Goal: Task Accomplishment & Management: Use online tool/utility

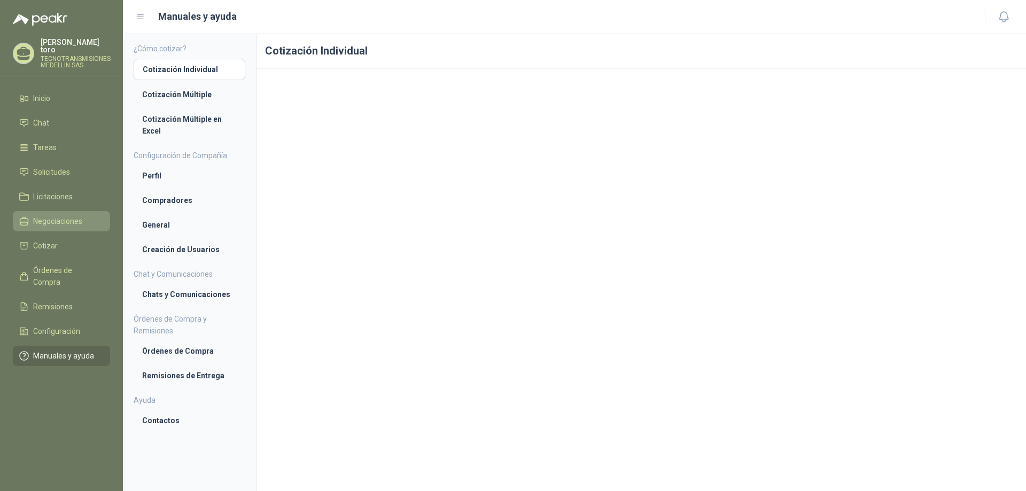
click at [66, 215] on span "Negociaciones" at bounding box center [57, 221] width 49 height 12
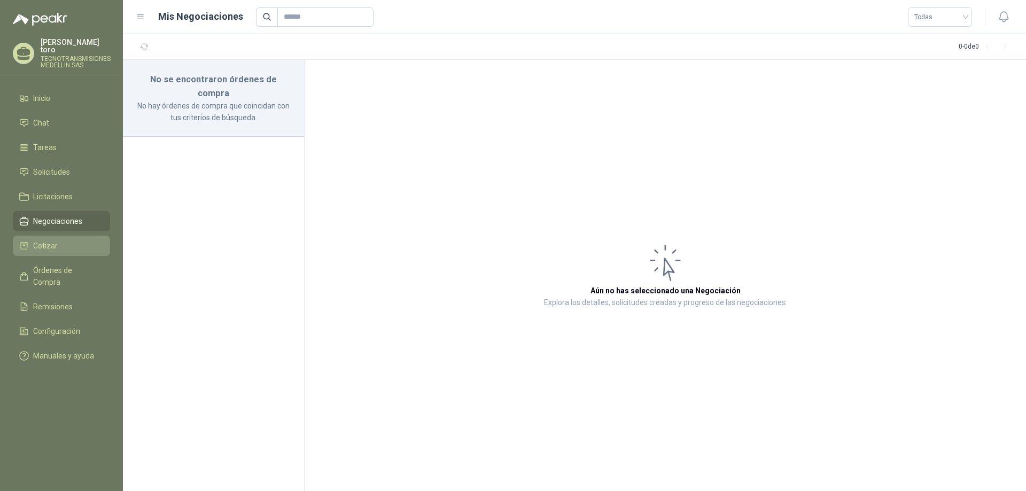
click at [53, 240] on span "Cotizar" at bounding box center [45, 246] width 25 height 12
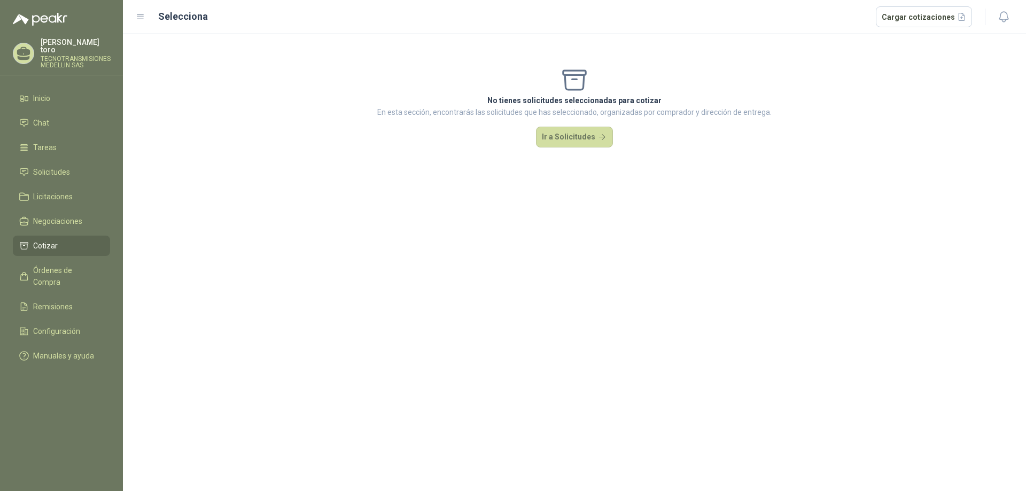
click at [528, 141] on div "No tienes solicitudes seleccionadas para cotizar En esta sección, encontrarás l…" at bounding box center [574, 106] width 903 height 145
click at [565, 133] on button "Ir a Solicitudes" at bounding box center [574, 137] width 77 height 21
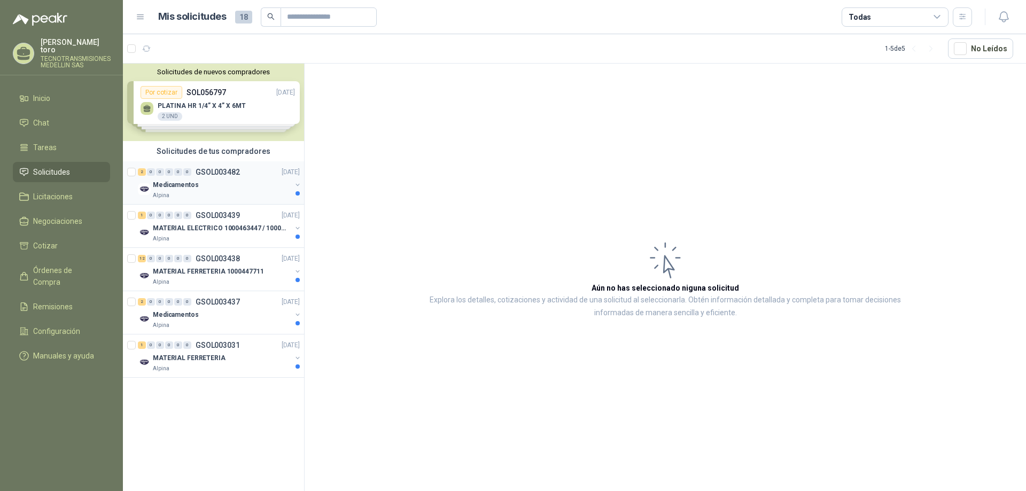
click at [237, 186] on div "Medicamentos" at bounding box center [222, 184] width 138 height 13
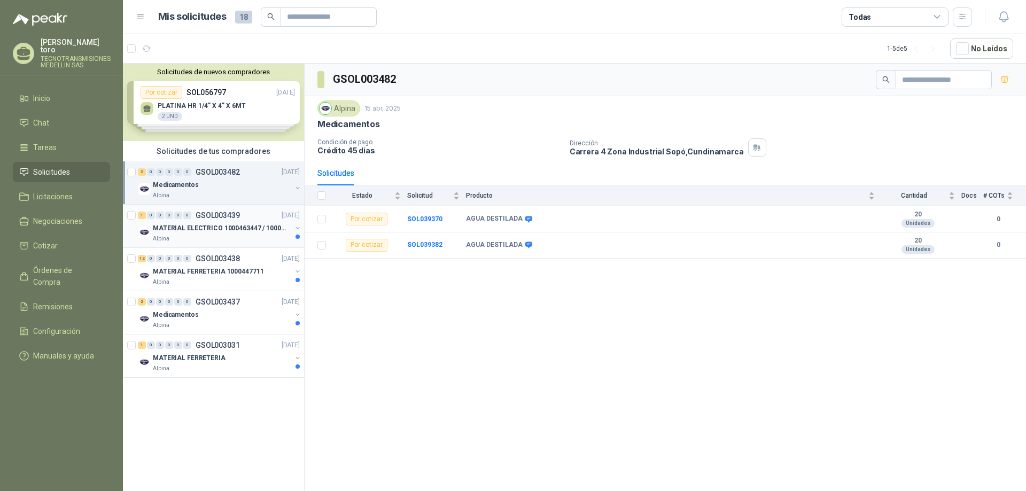
click at [237, 235] on div "Alpina" at bounding box center [222, 239] width 138 height 9
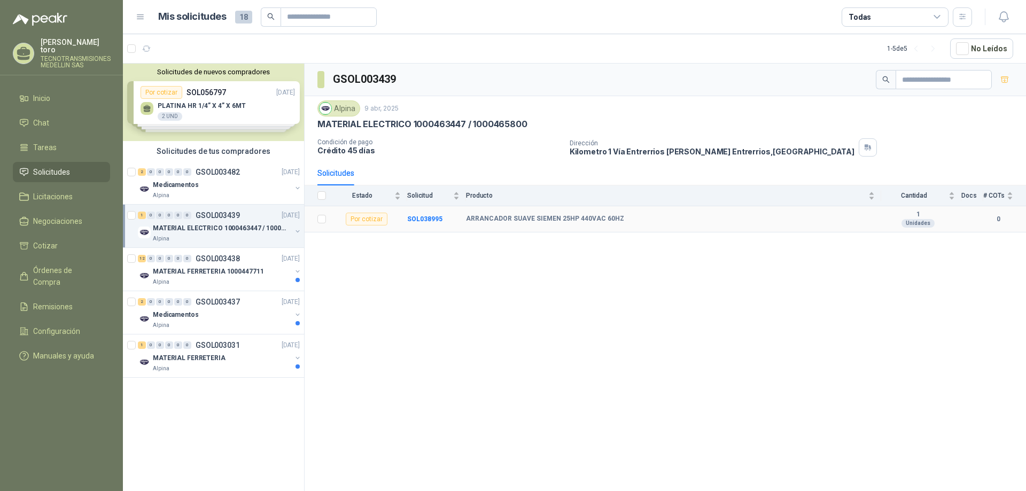
click at [377, 220] on div "Por cotizar" at bounding box center [367, 219] width 42 height 13
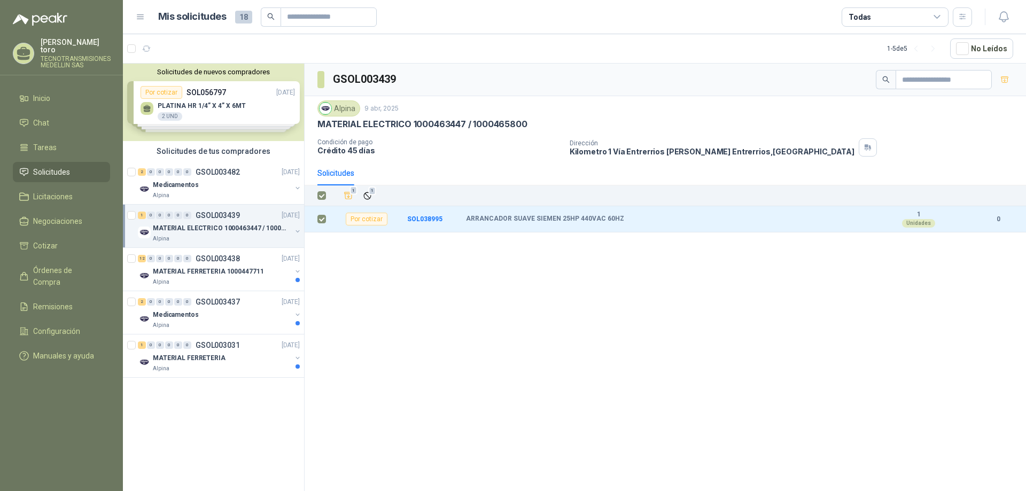
click at [592, 238] on div "GSOL003439 Alpina [DATE] MATERIAL ELECTRICO 1000463447 / 1000465800 Condición d…" at bounding box center [665, 279] width 721 height 431
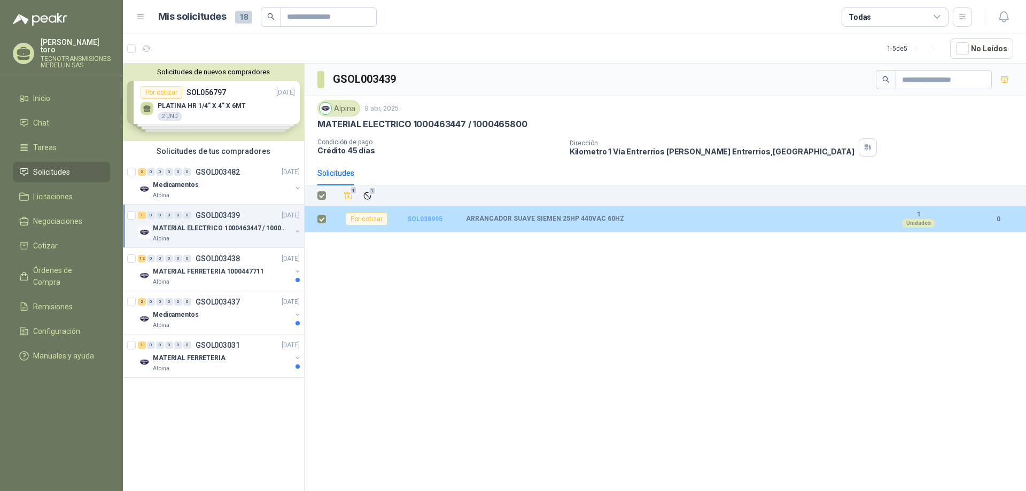
click at [429, 216] on b "SOL038995" at bounding box center [424, 218] width 35 height 7
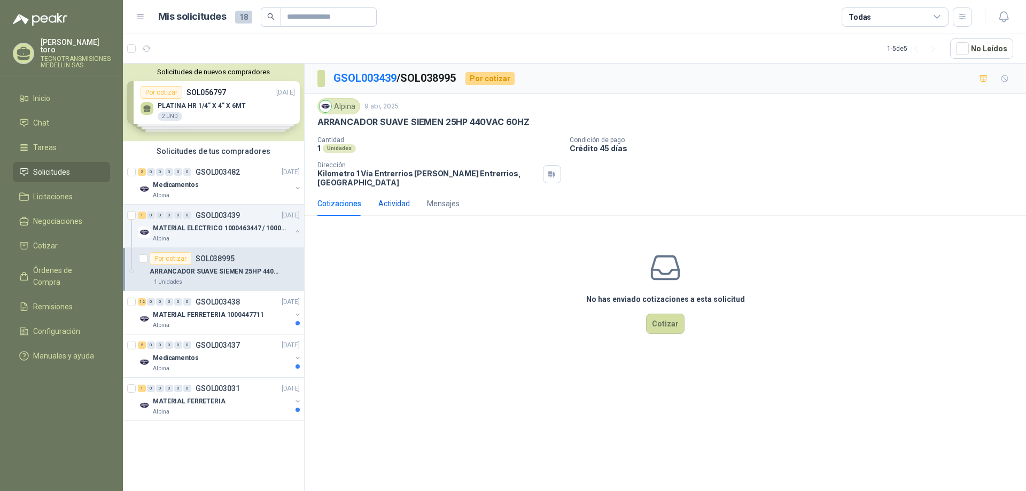
click at [385, 200] on div "Actividad" at bounding box center [394, 204] width 32 height 12
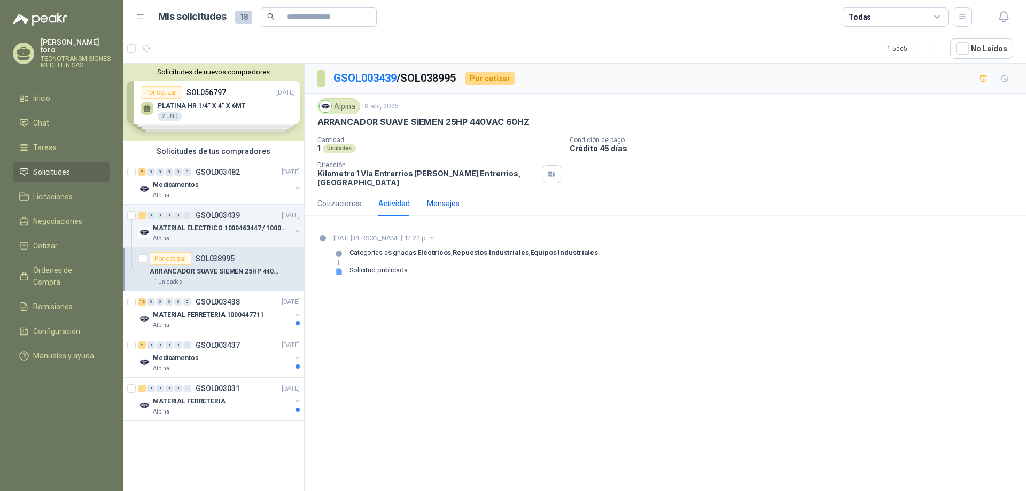
click at [427, 198] on div "Mensajes" at bounding box center [443, 204] width 33 height 12
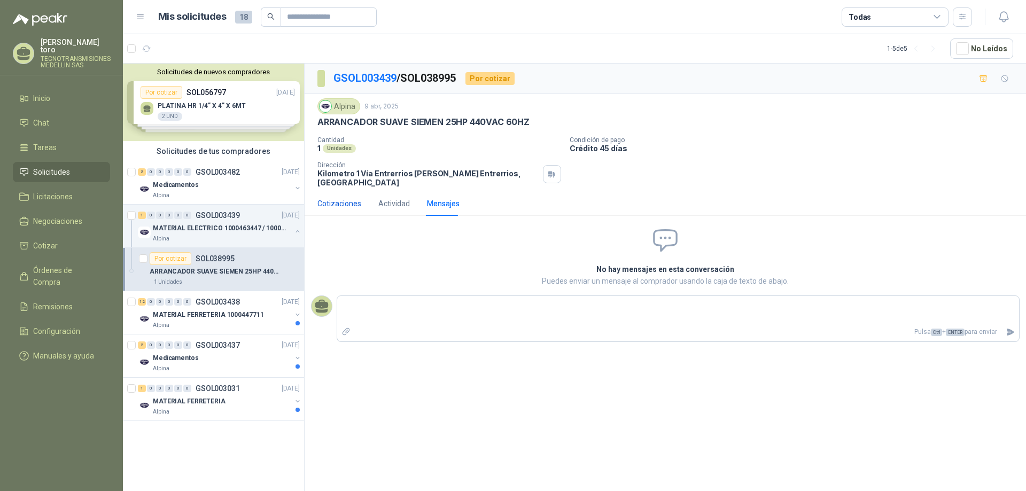
click at [322, 200] on div "Cotizaciones" at bounding box center [339, 204] width 44 height 12
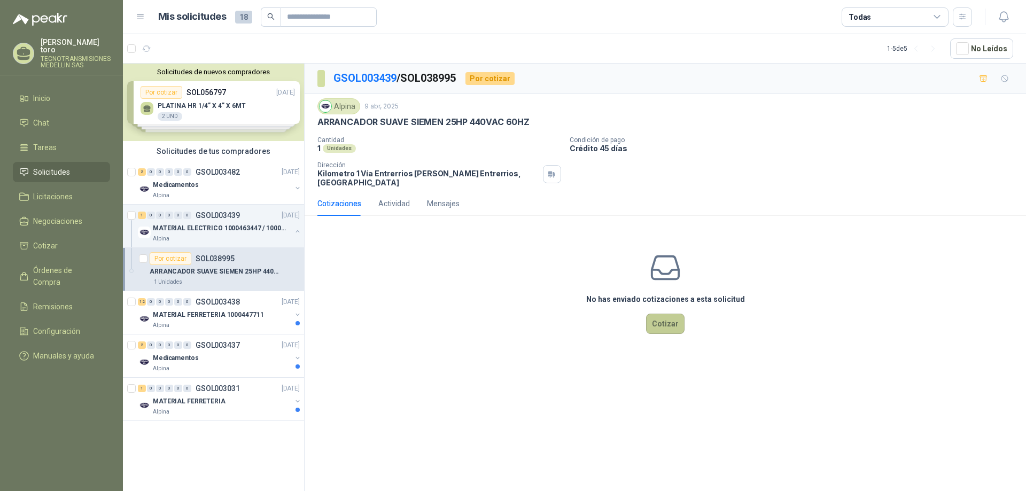
click at [663, 322] on button "Cotizar" at bounding box center [665, 324] width 38 height 20
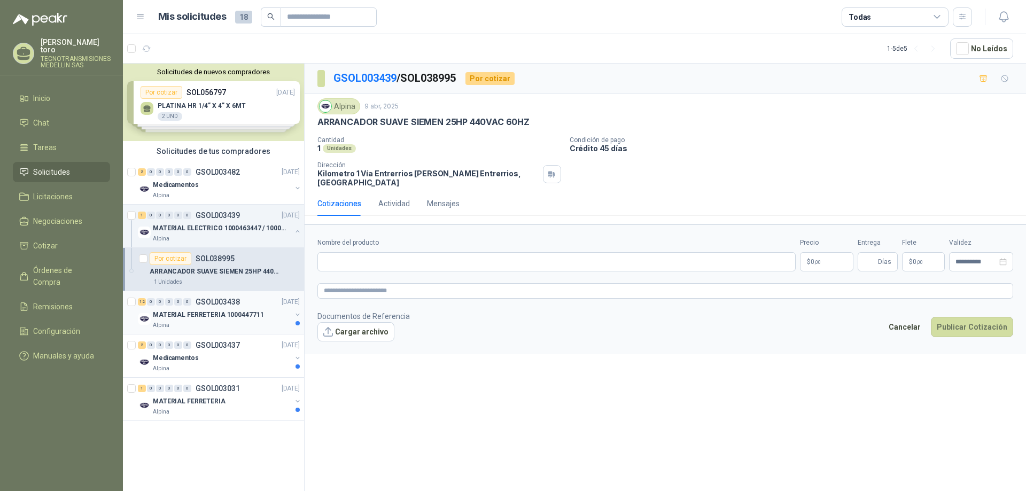
click at [227, 320] on div "MATERIAL FERRETERIA 1000447711" at bounding box center [222, 314] width 138 height 13
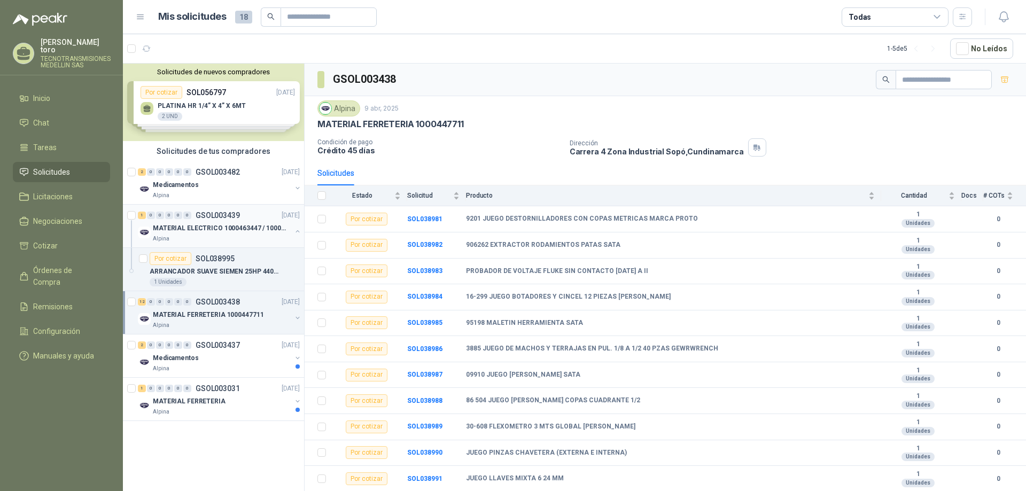
click at [244, 223] on p "MATERIAL ELECTRICO 1000463447 / 1000465800" at bounding box center [219, 228] width 133 height 10
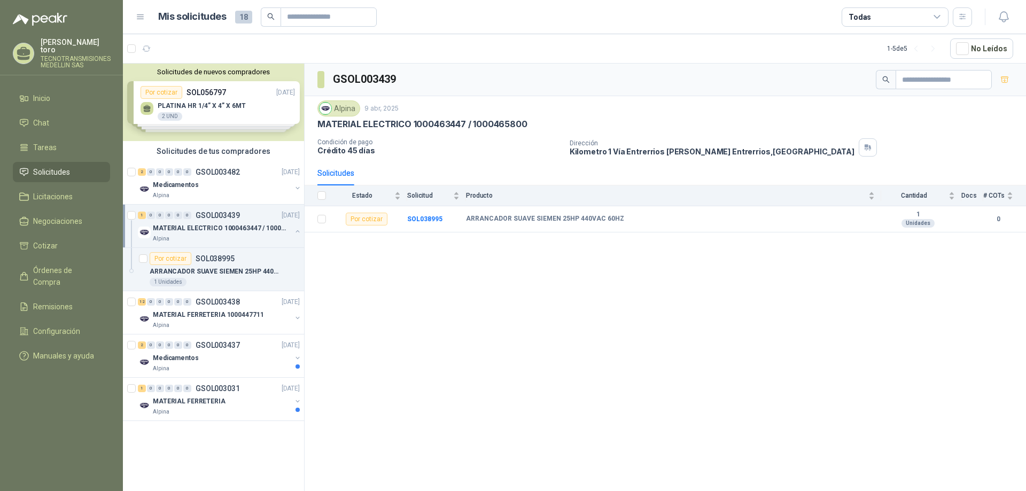
click at [214, 104] on div "Solicitudes de nuevos compradores Por cotizar SOL056797 [DATE] PLATINA HR 1/4” …" at bounding box center [213, 102] width 181 height 77
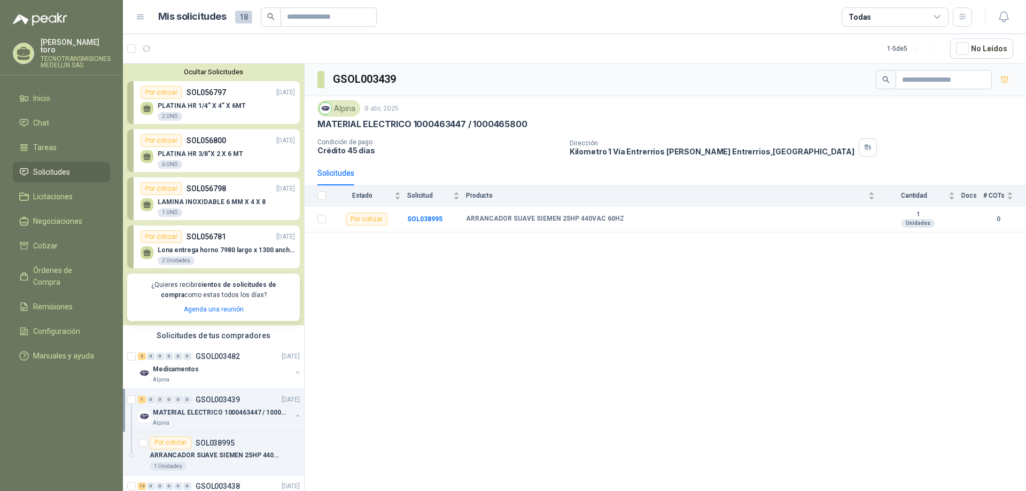
click at [259, 105] on div "PLATINA HR 1/4” X 4” X 6MT 2 UND" at bounding box center [218, 110] width 154 height 22
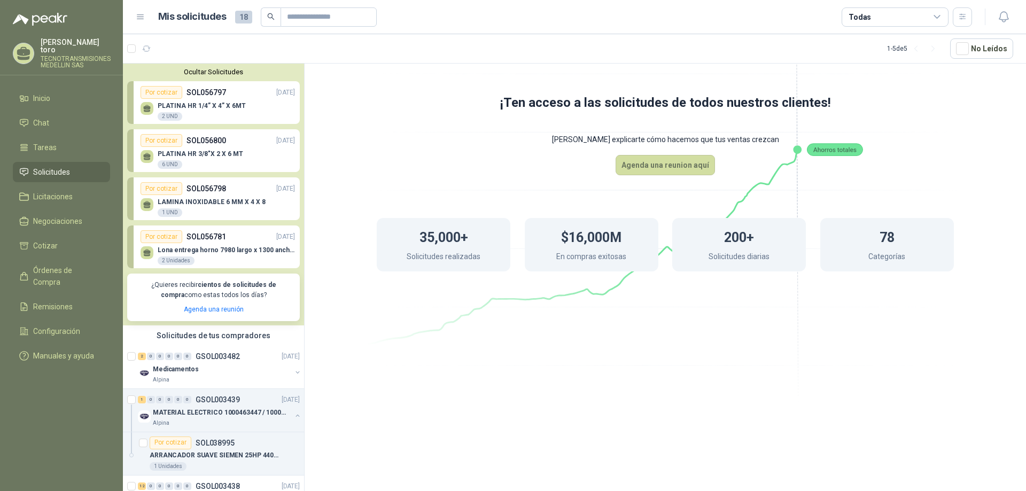
click at [241, 144] on div "Por cotizar SOL056800 [DATE]" at bounding box center [218, 140] width 154 height 13
click at [242, 204] on p "LAMINA INOXIDABLE 6 MM X 4 X 8" at bounding box center [212, 201] width 108 height 7
click at [247, 247] on p "Lona entrega horno 7980 largo x 1300 ancho Banda tipo wafer" at bounding box center [226, 249] width 137 height 7
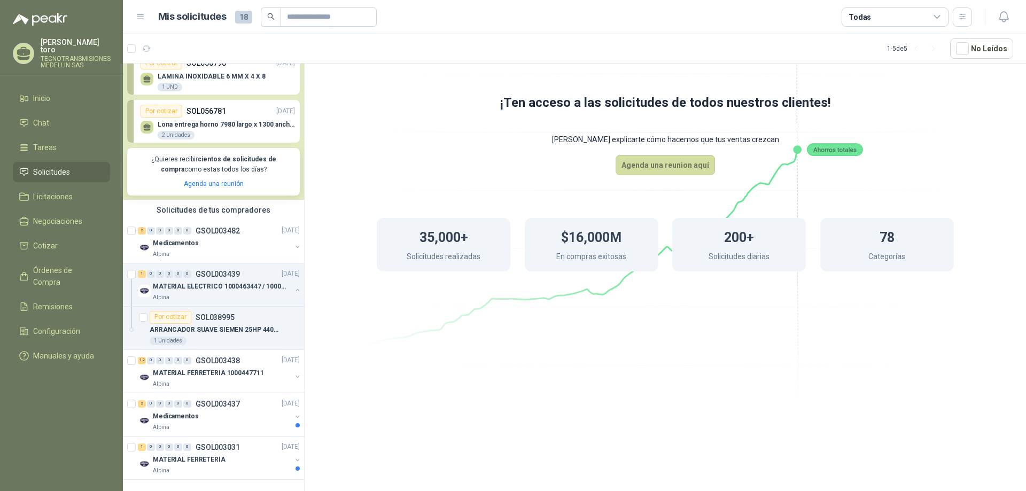
scroll to position [135, 0]
click at [227, 423] on div "Alpina" at bounding box center [222, 427] width 138 height 9
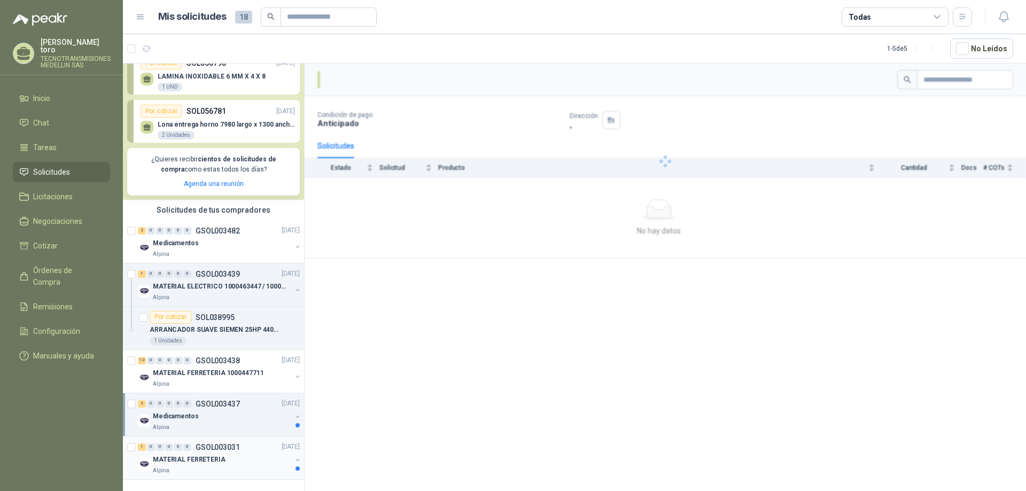
click at [249, 454] on div "MATERIAL FERRETERIA" at bounding box center [222, 460] width 138 height 13
